Goal: Browse casually

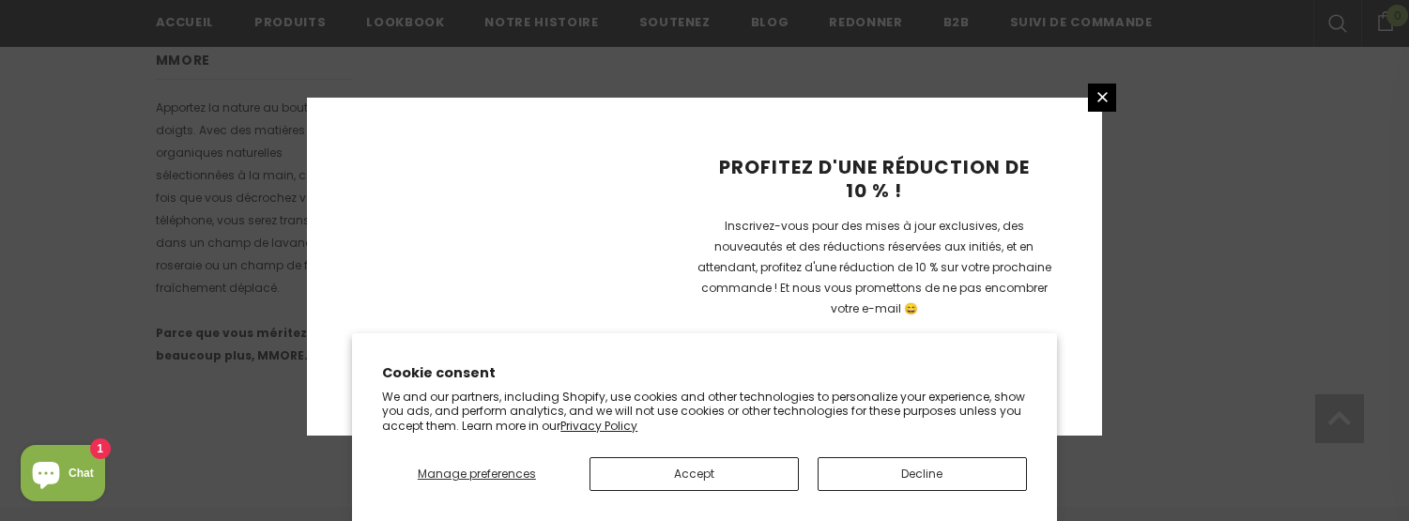
scroll to position [1448, 0]
